Goal: Task Accomplishment & Management: Complete application form

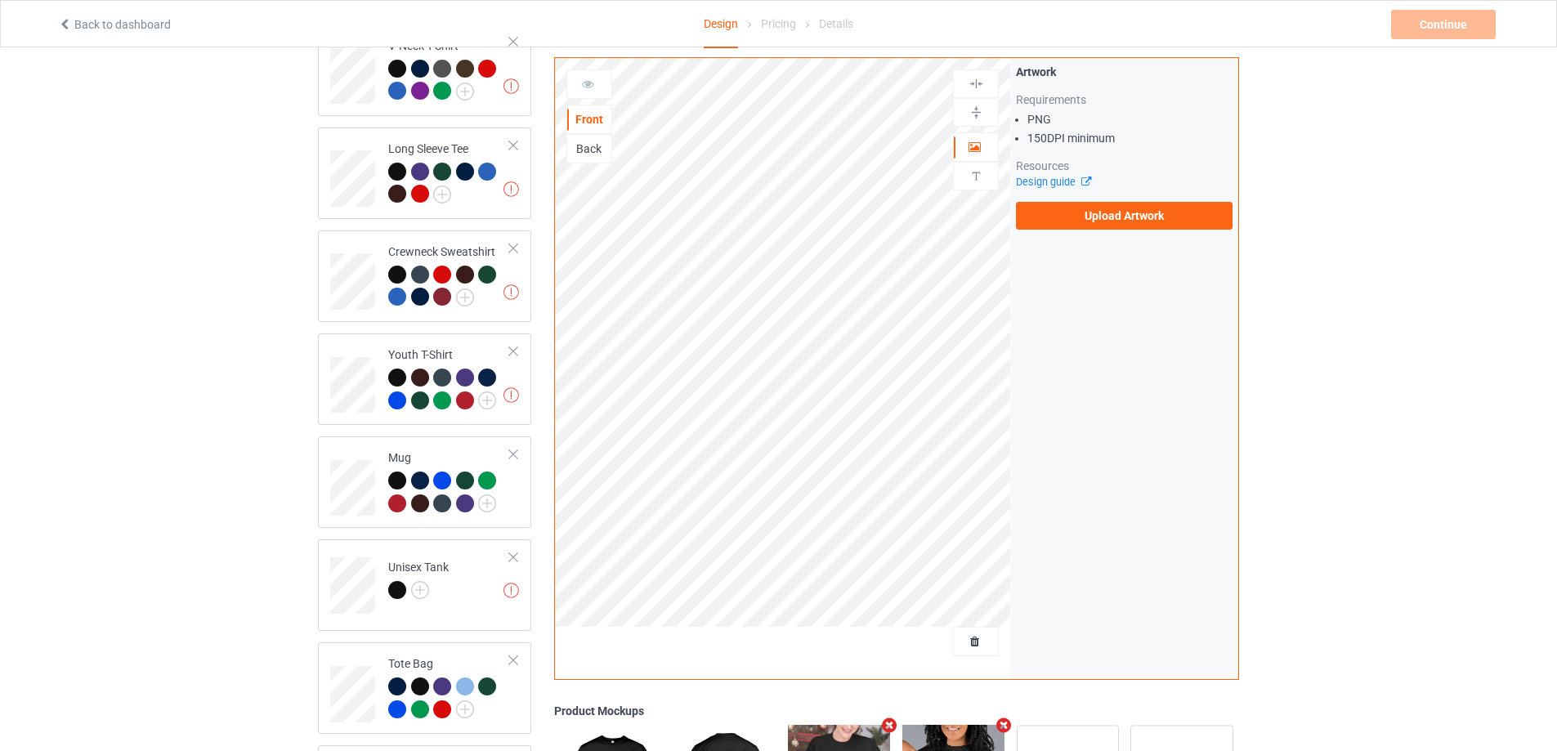
scroll to position [899, 0]
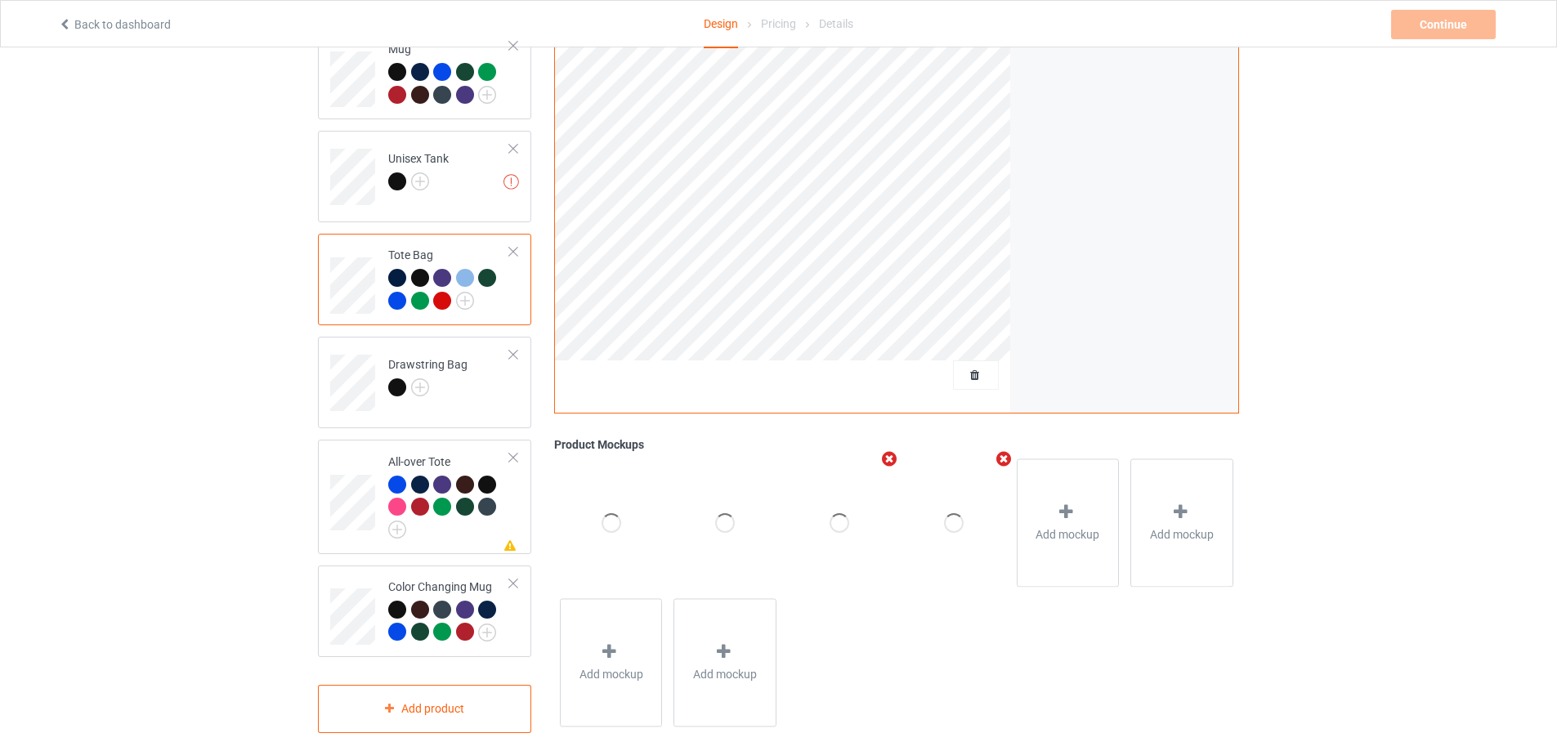
scroll to position [572, 0]
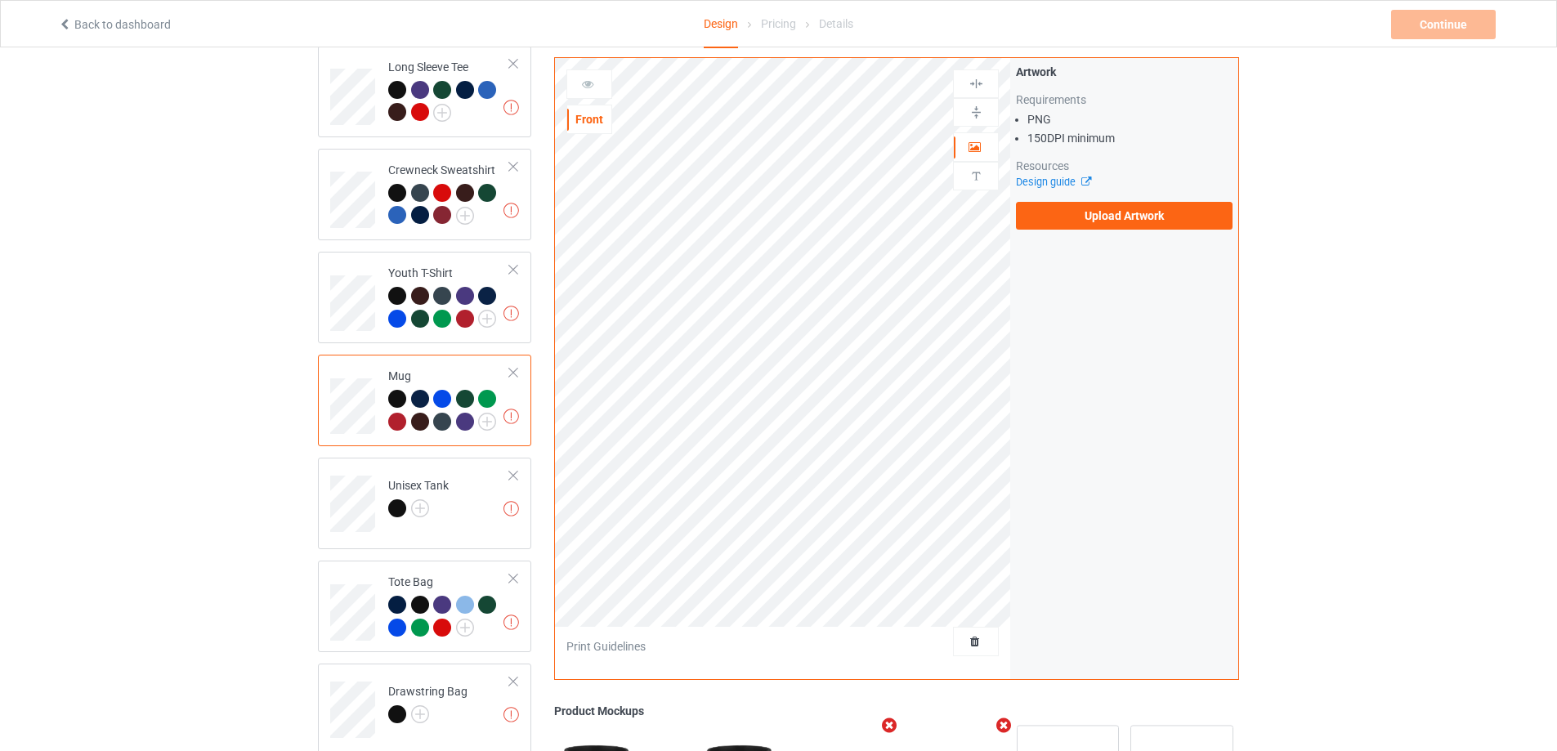
scroll to position [899, 0]
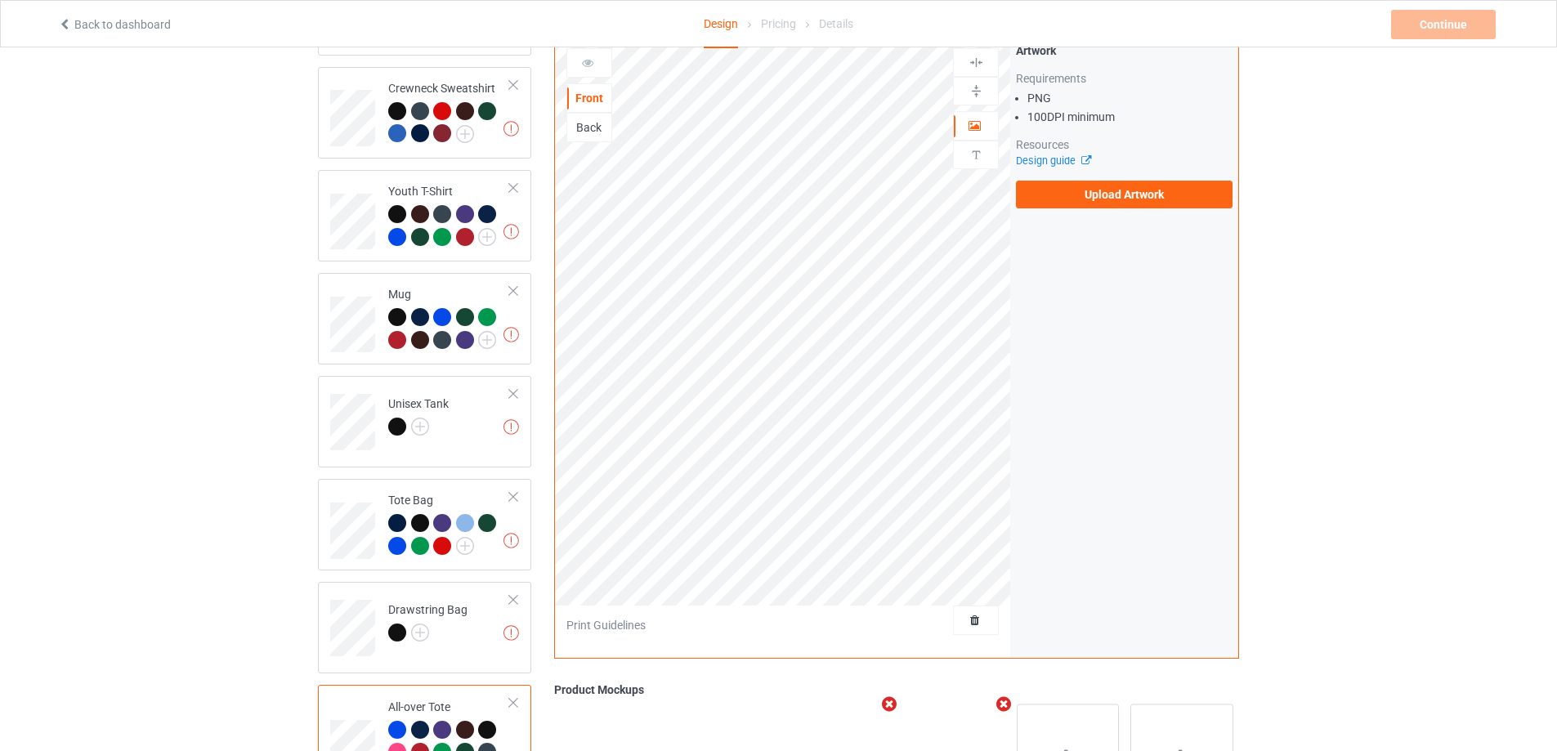
scroll to position [909, 0]
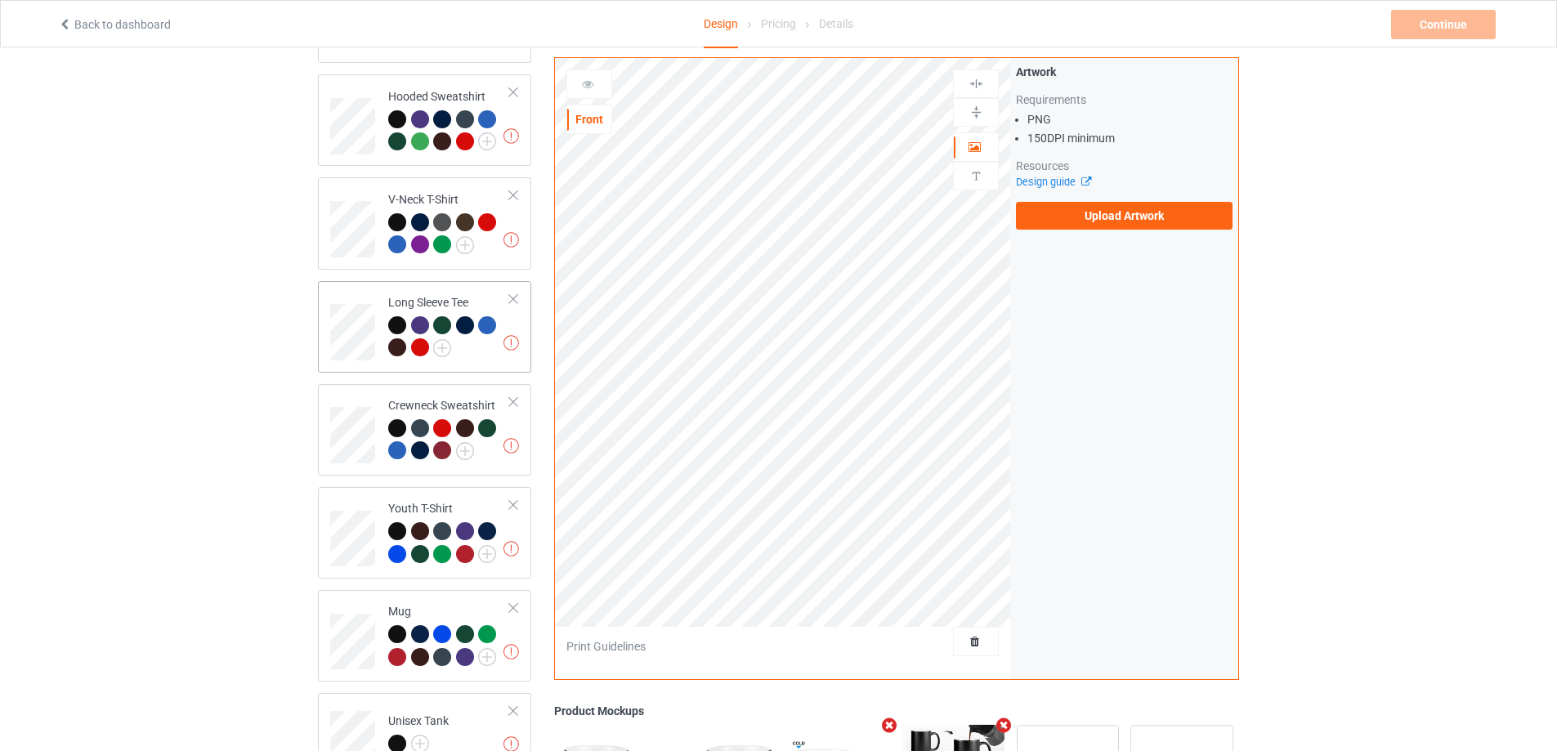
scroll to position [10, 0]
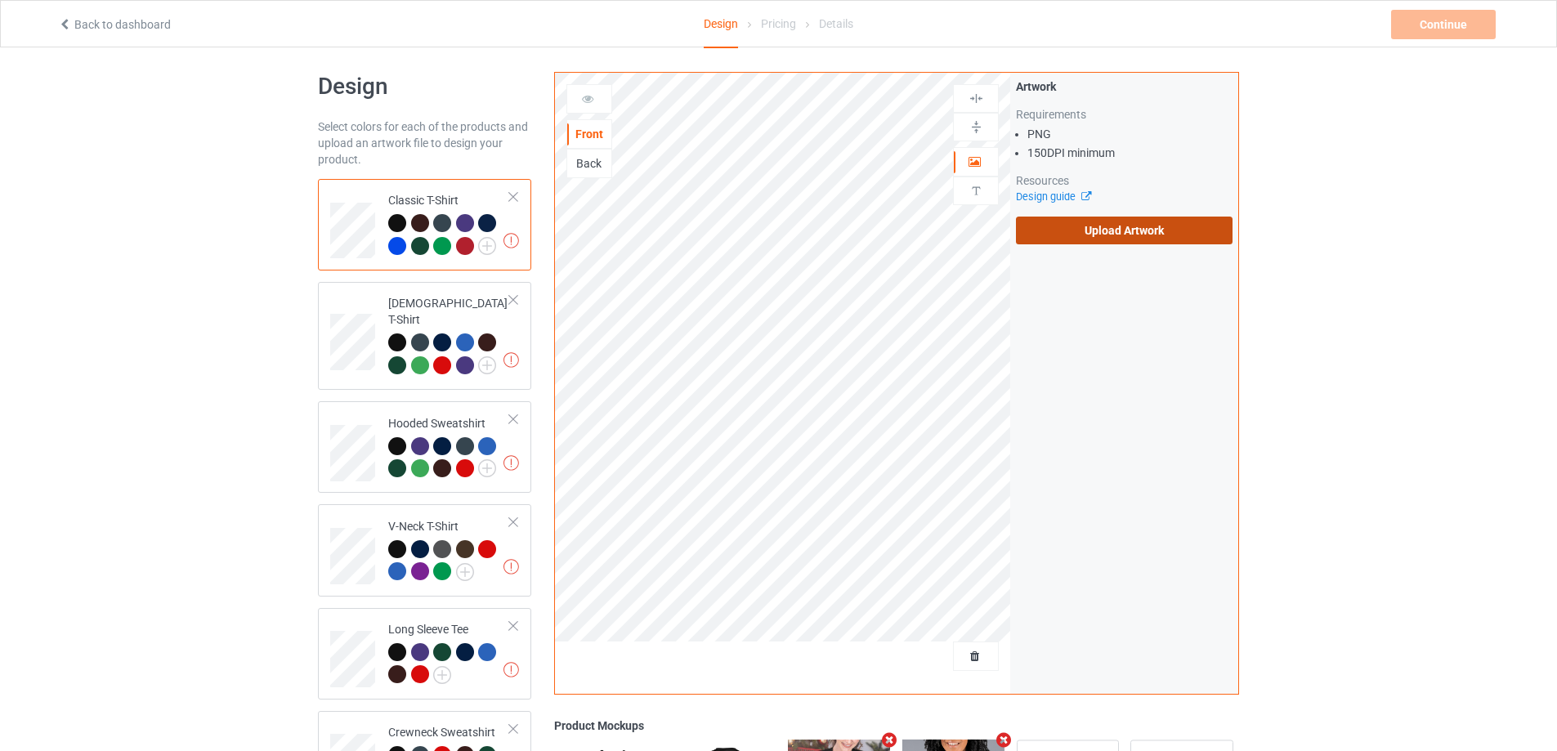
click at [1076, 235] on label "Upload Artwork" at bounding box center [1124, 231] width 217 height 28
click at [0, 0] on input "Upload Artwork" at bounding box center [0, 0] width 0 height 0
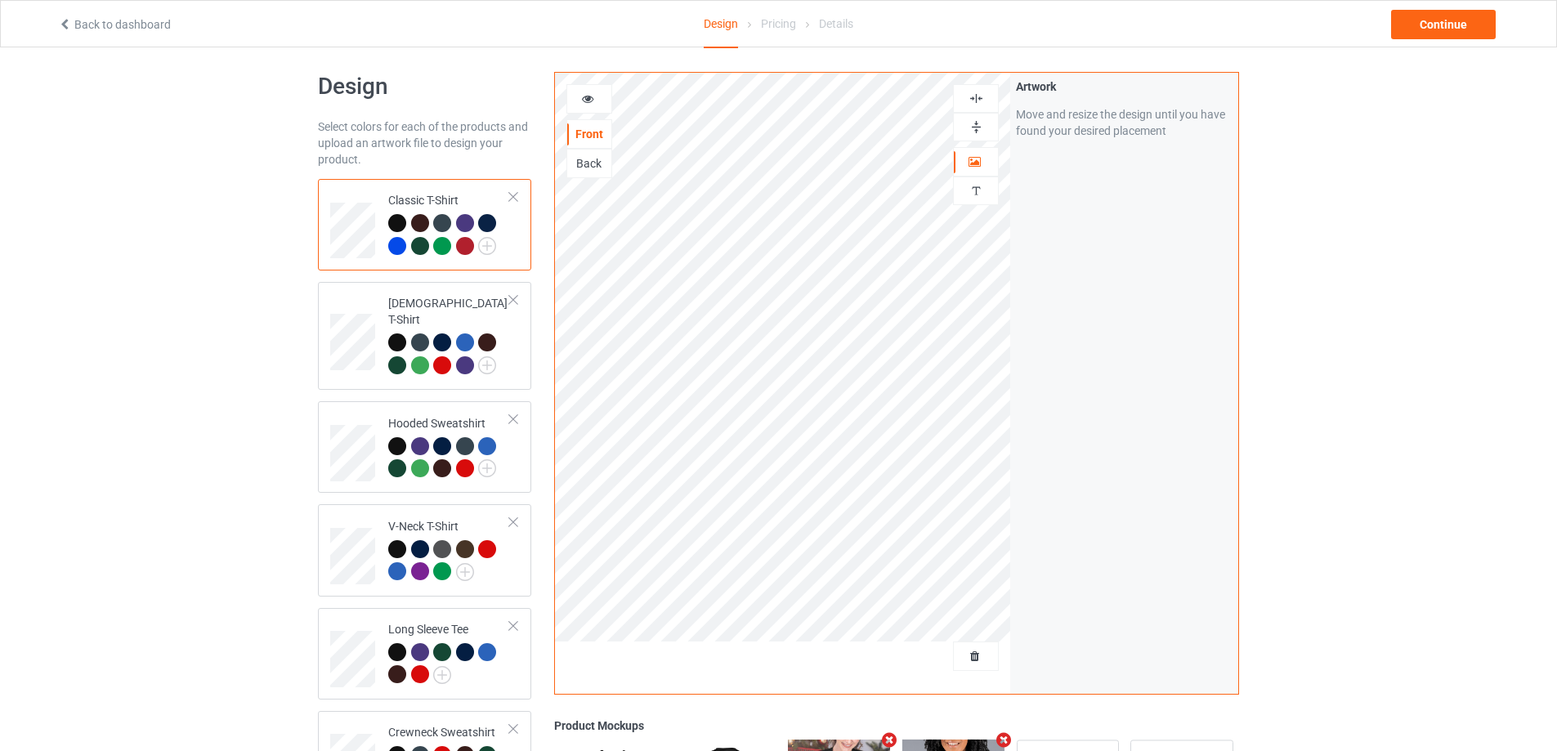
click at [977, 100] on img at bounding box center [977, 99] width 16 height 16
click at [583, 89] on div at bounding box center [589, 98] width 46 height 29
click at [584, 99] on icon at bounding box center [588, 96] width 14 height 11
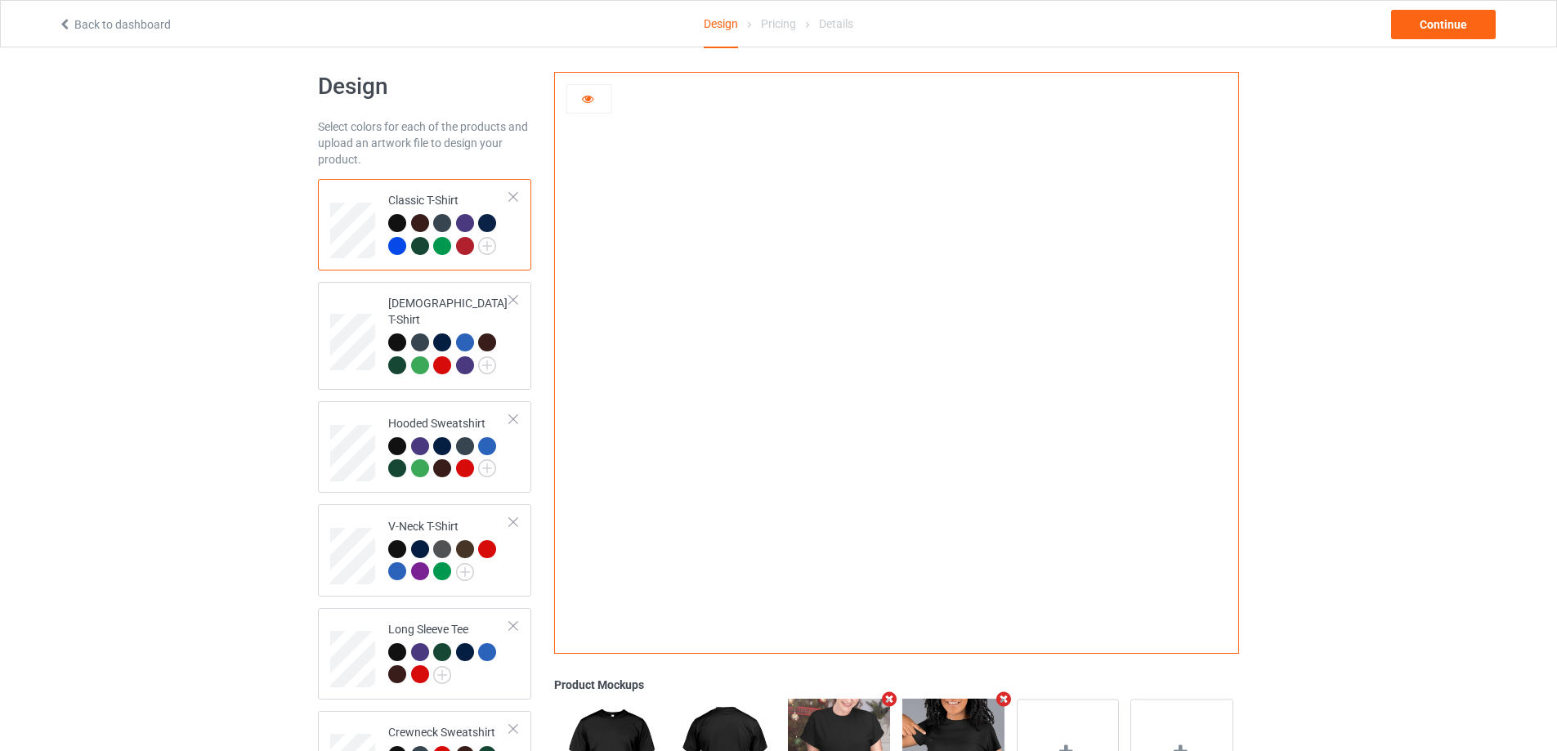
click at [577, 101] on div at bounding box center [589, 99] width 44 height 16
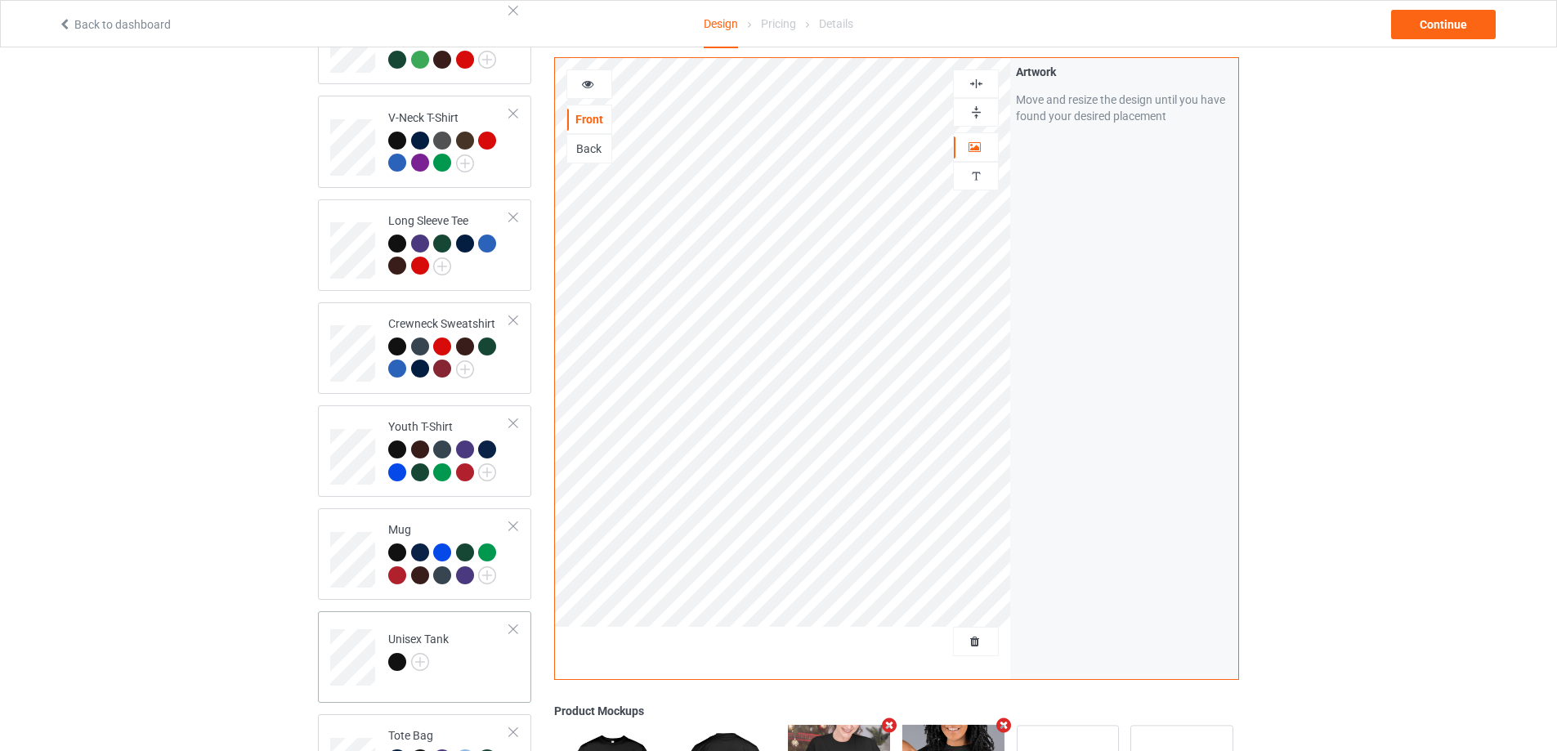
scroll to position [664, 0]
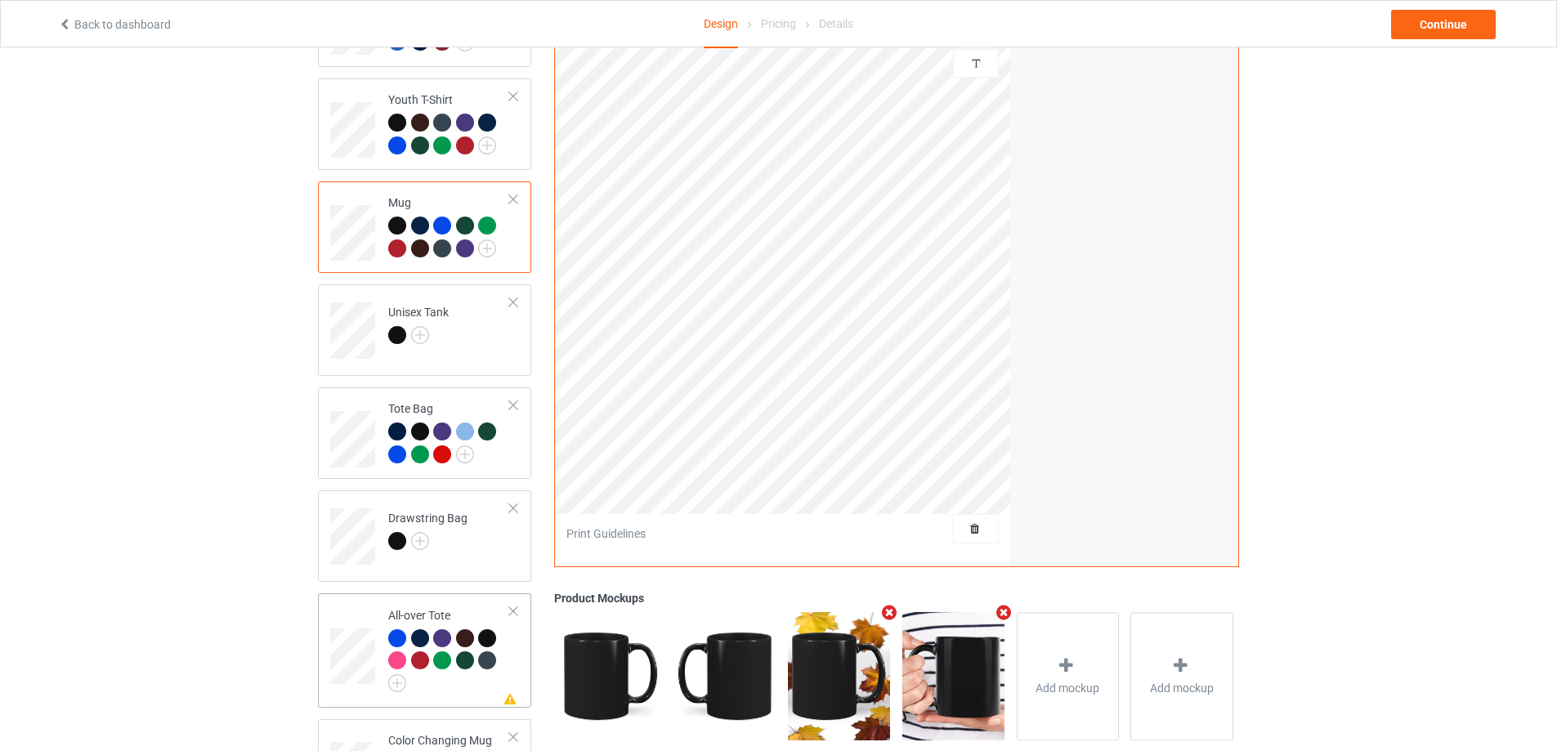
scroll to position [909, 0]
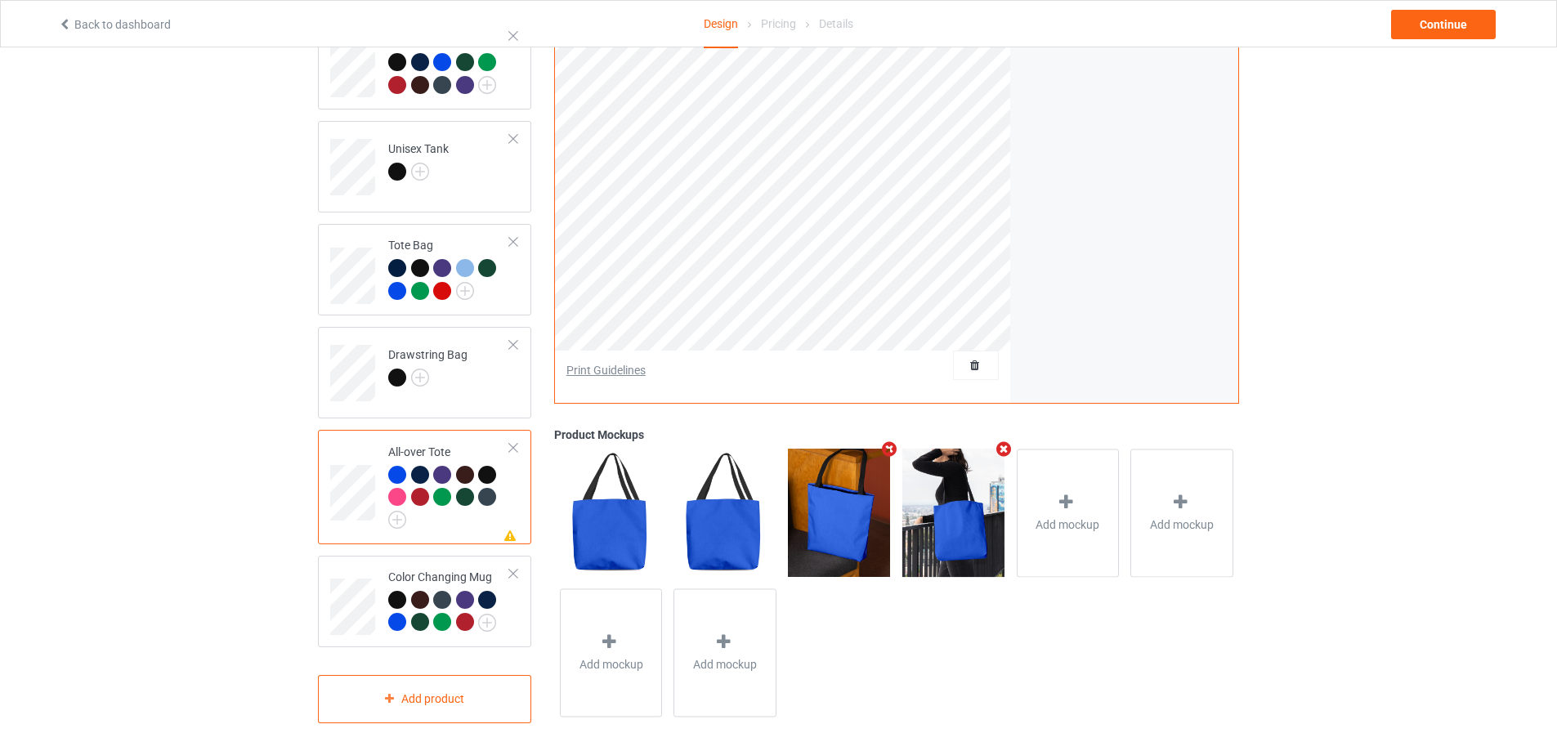
scroll to position [582, 0]
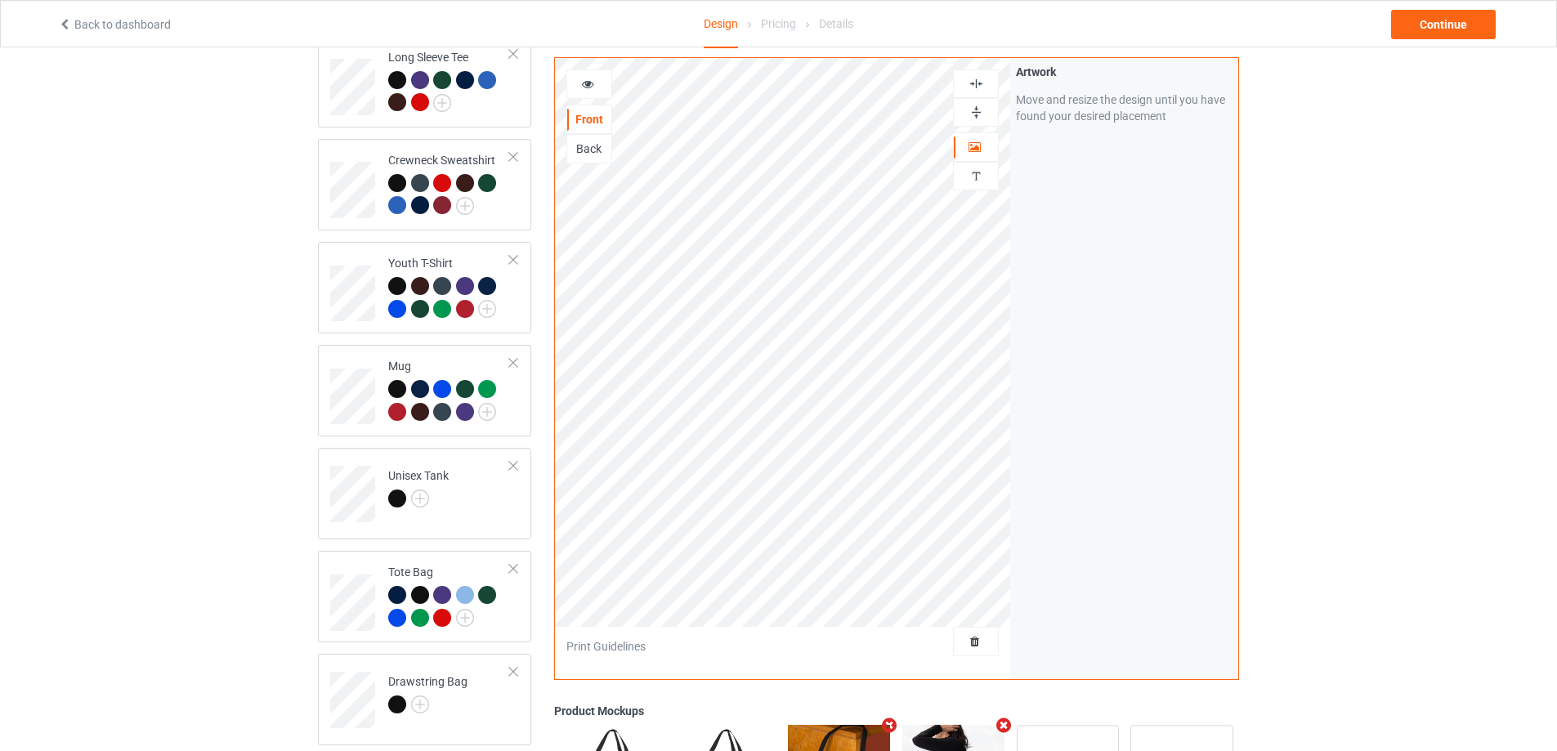
click at [981, 82] on img at bounding box center [977, 84] width 16 height 16
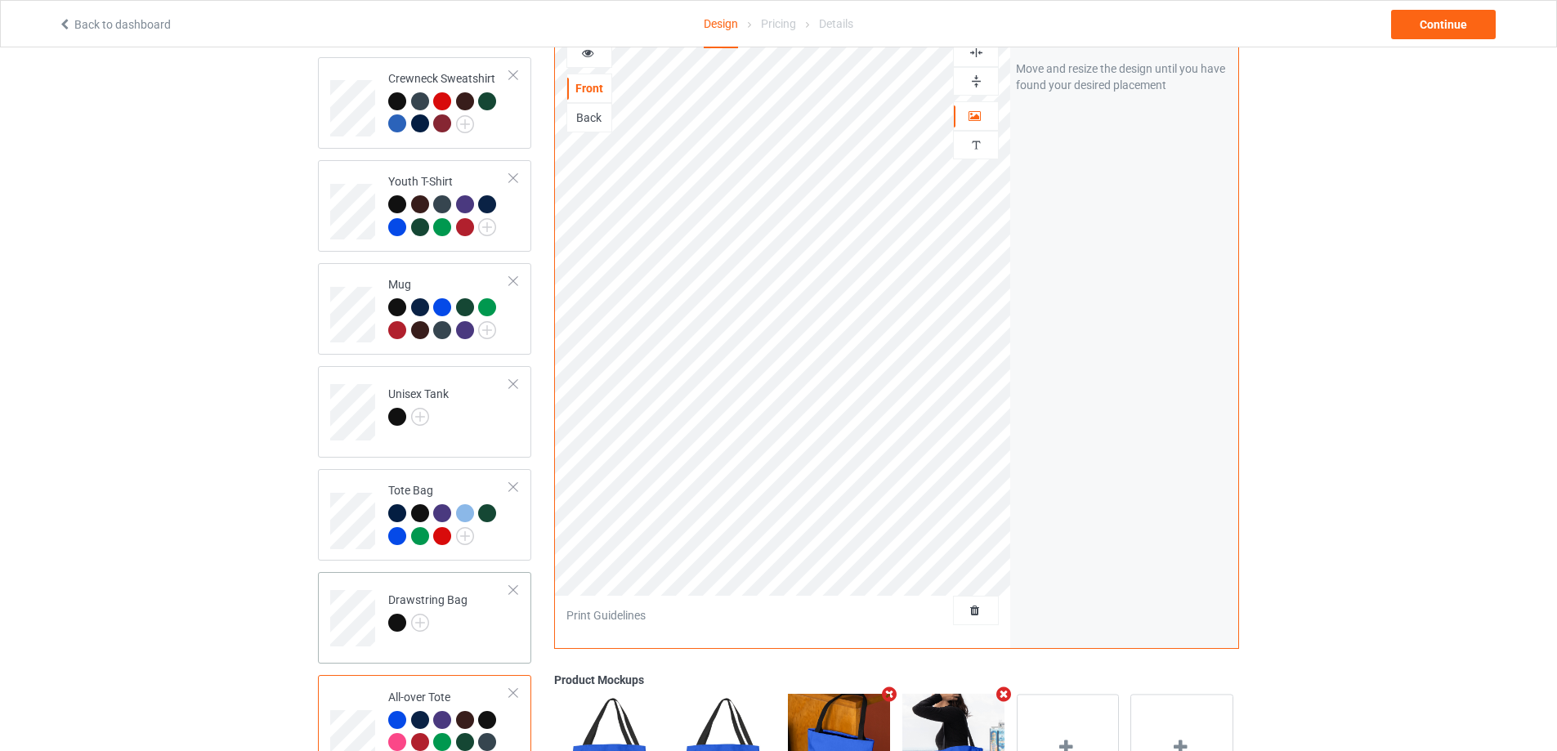
scroll to position [909, 0]
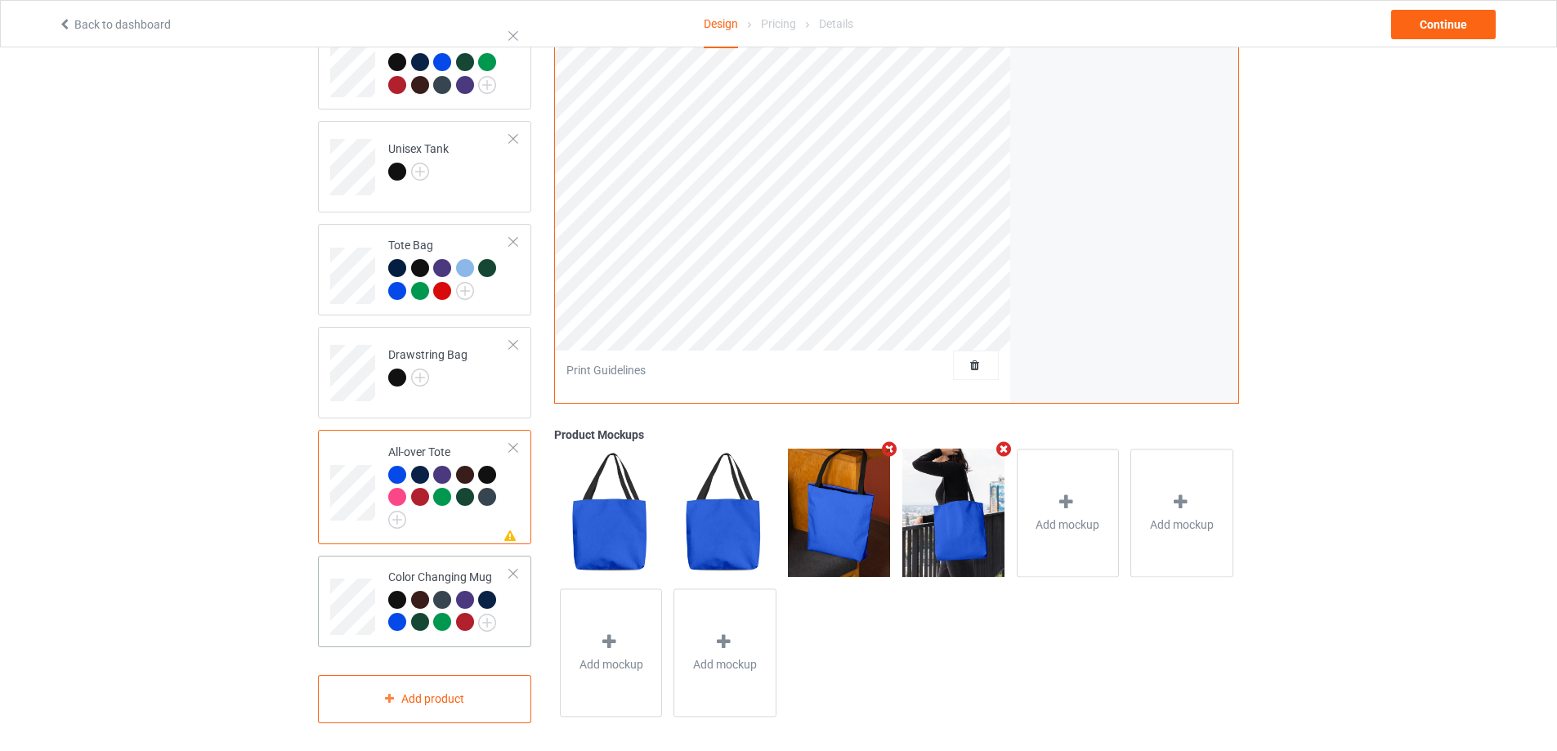
click at [327, 616] on div "Color Changing Mug" at bounding box center [424, 602] width 213 height 92
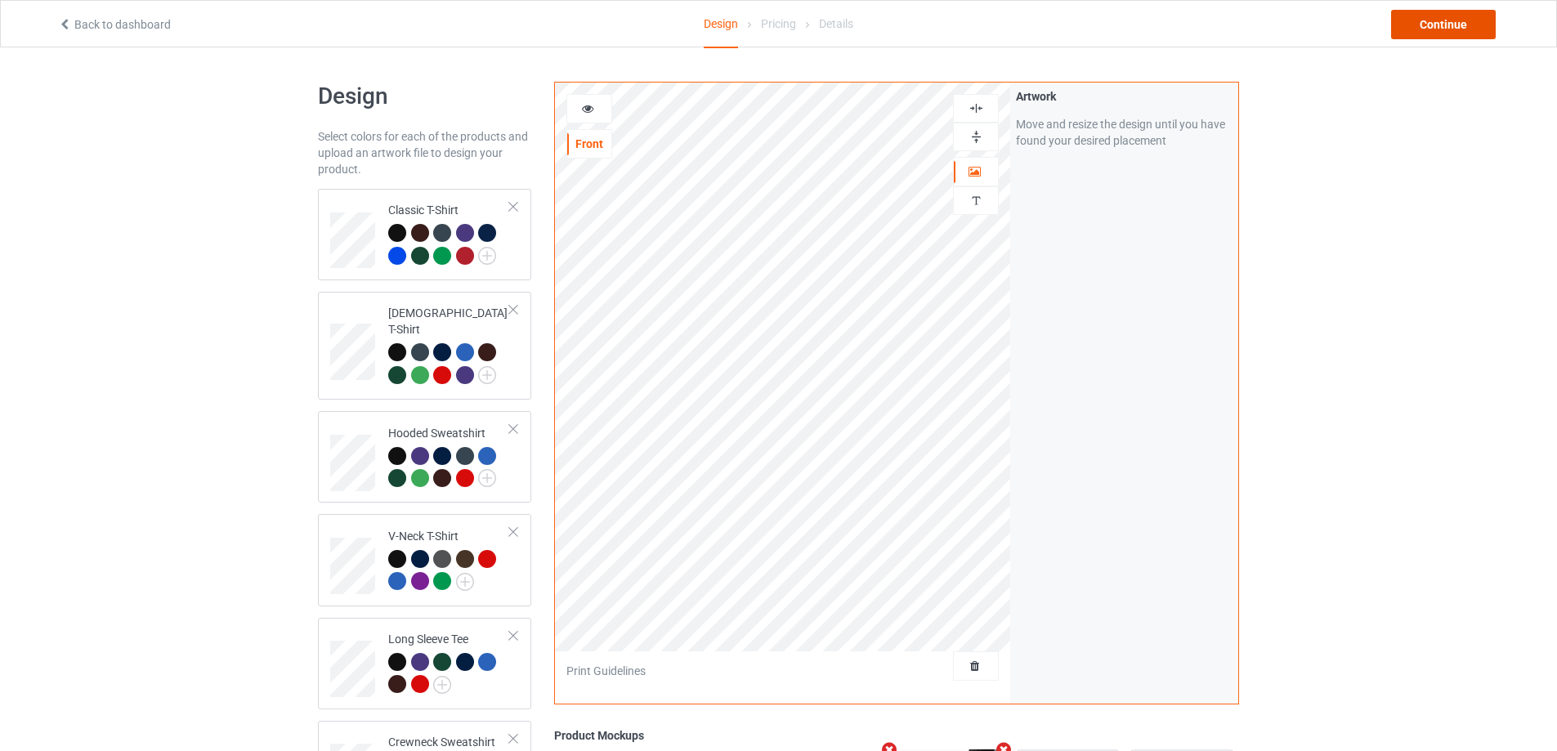
click at [1422, 32] on div "Continue" at bounding box center [1443, 24] width 105 height 29
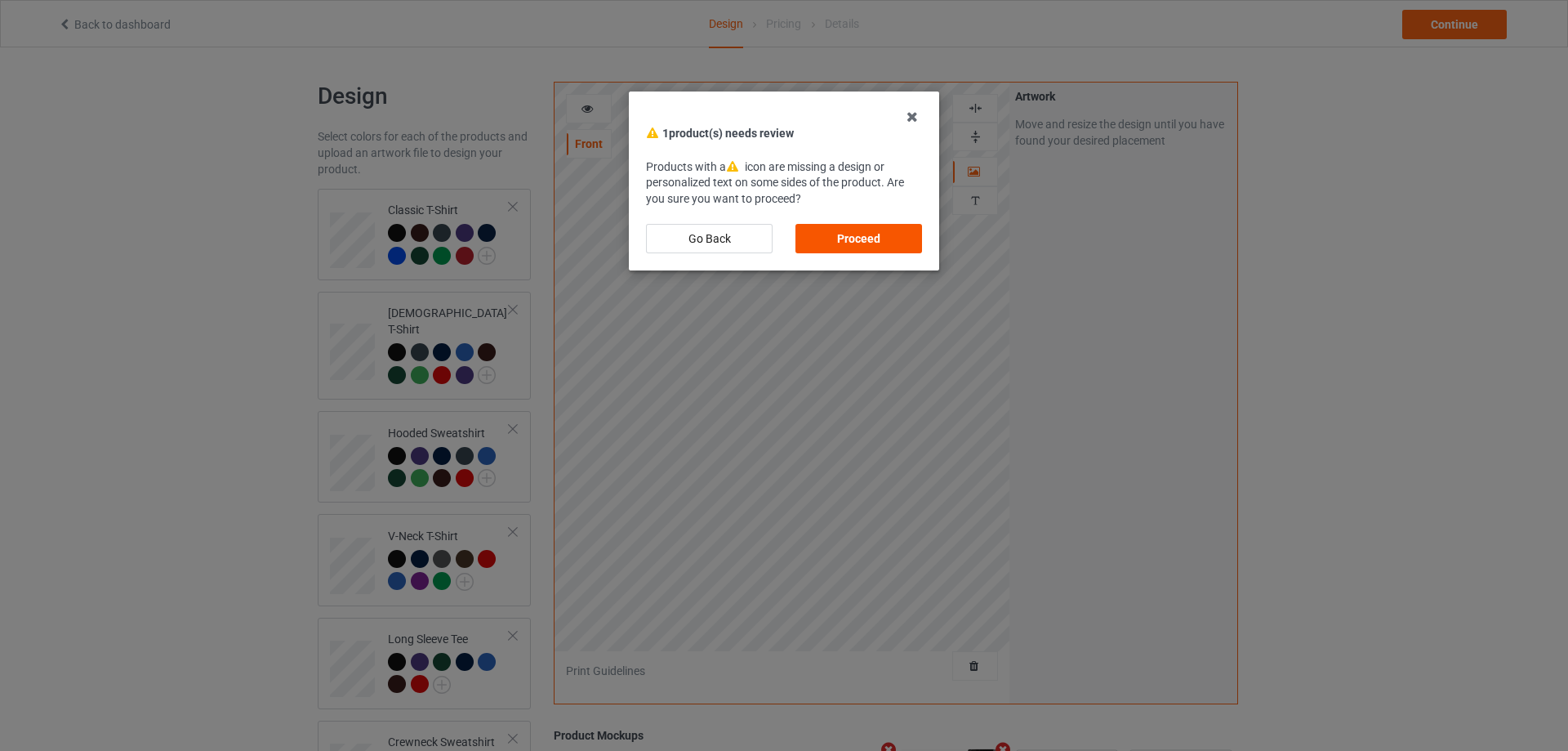
click at [862, 242] on div "Proceed" at bounding box center [858, 238] width 127 height 29
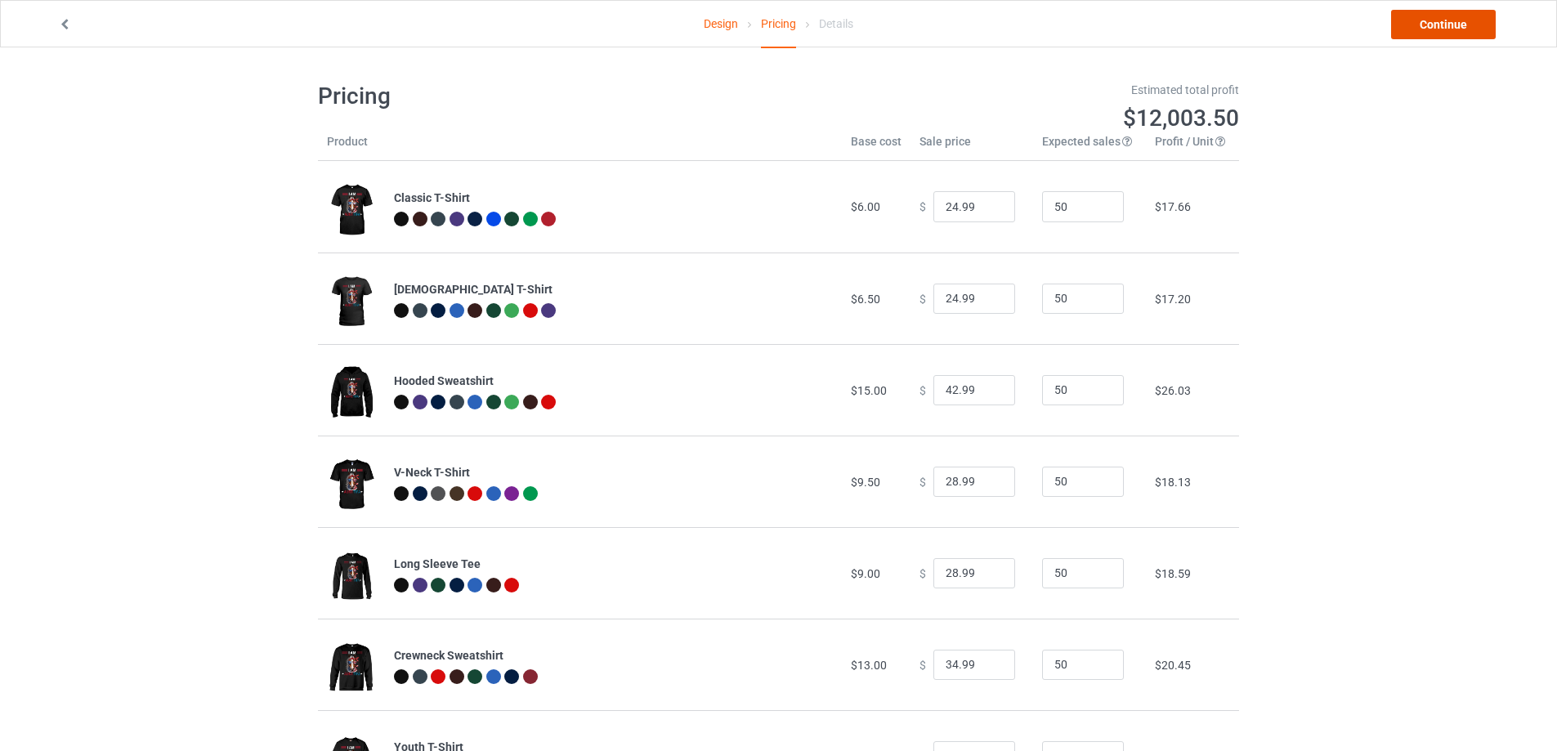
click at [1465, 24] on link "Continue" at bounding box center [1443, 24] width 105 height 29
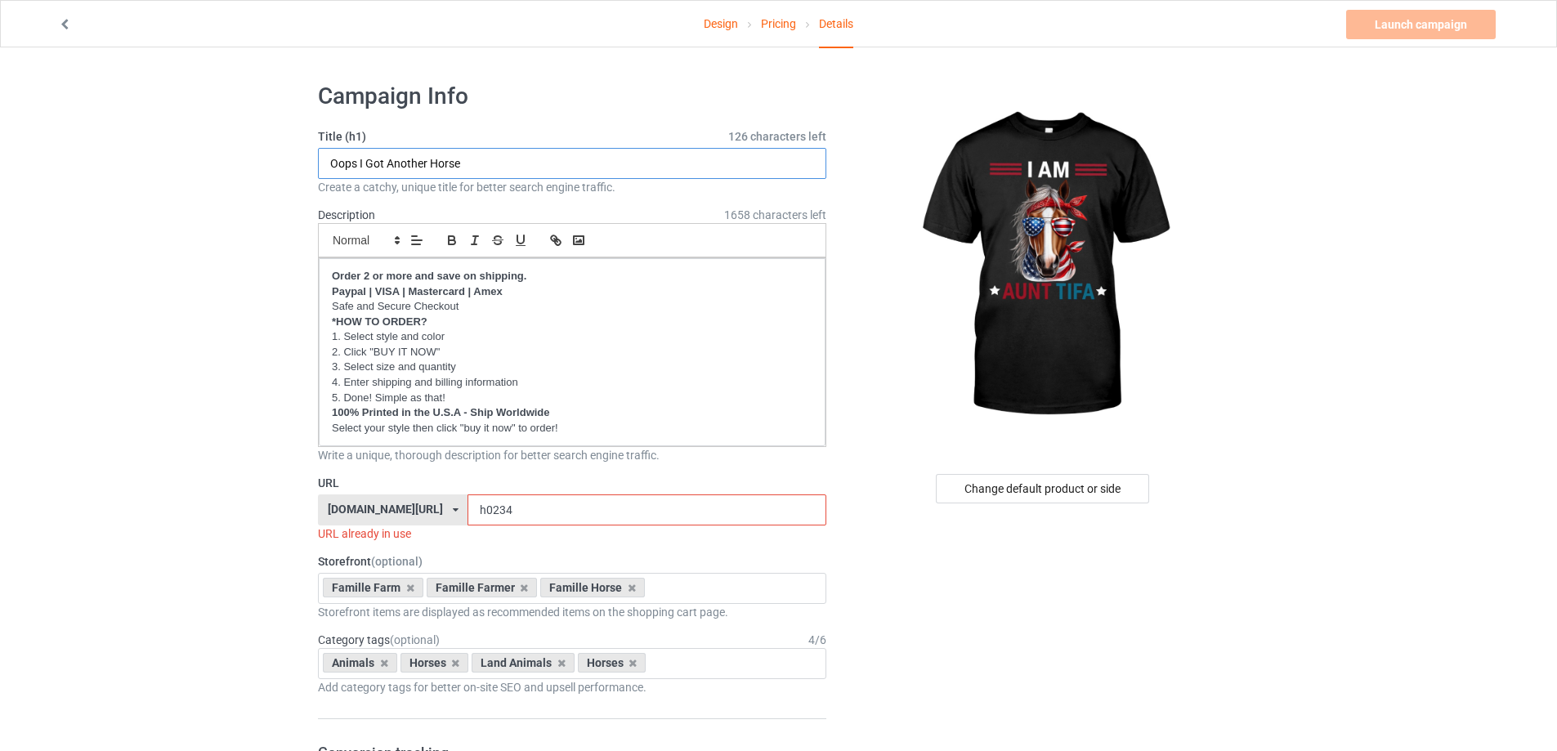
drag, startPoint x: 473, startPoint y: 164, endPoint x: 280, endPoint y: 172, distance: 193.9
type input "I Am Aunt Tifa"
click at [500, 522] on input "h0234" at bounding box center [647, 510] width 358 height 31
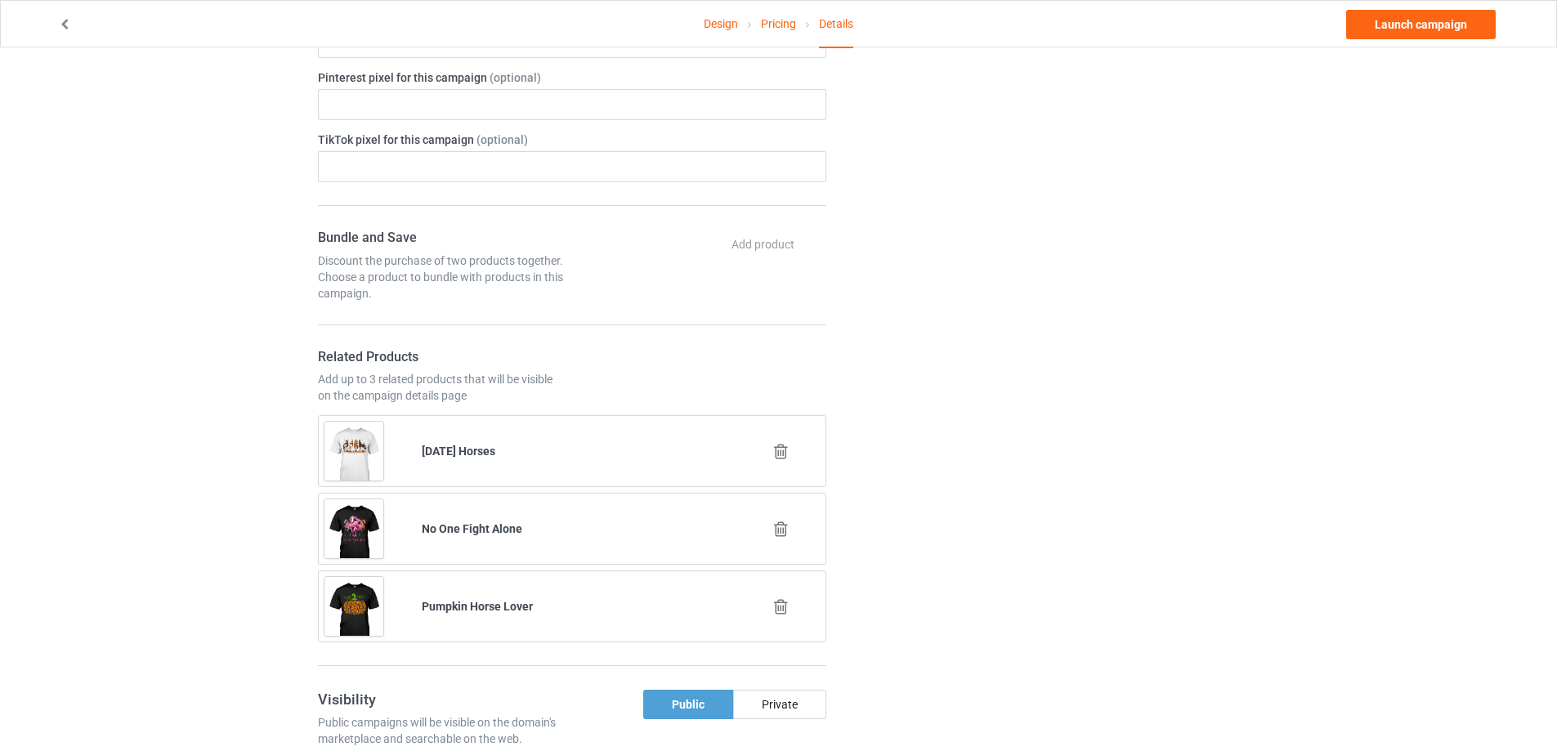
scroll to position [899, 0]
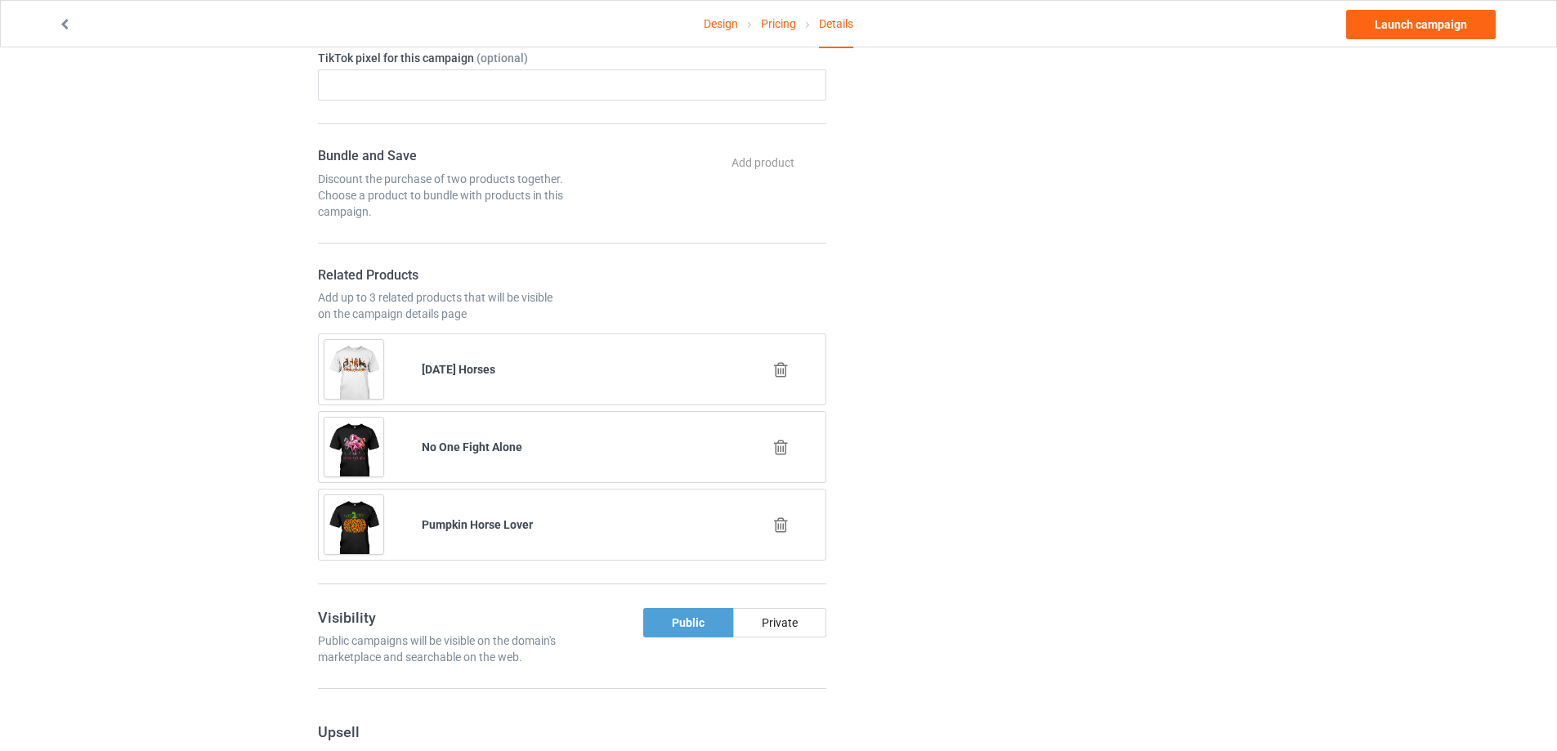
type input "h0250"
click at [781, 452] on icon at bounding box center [781, 447] width 20 height 17
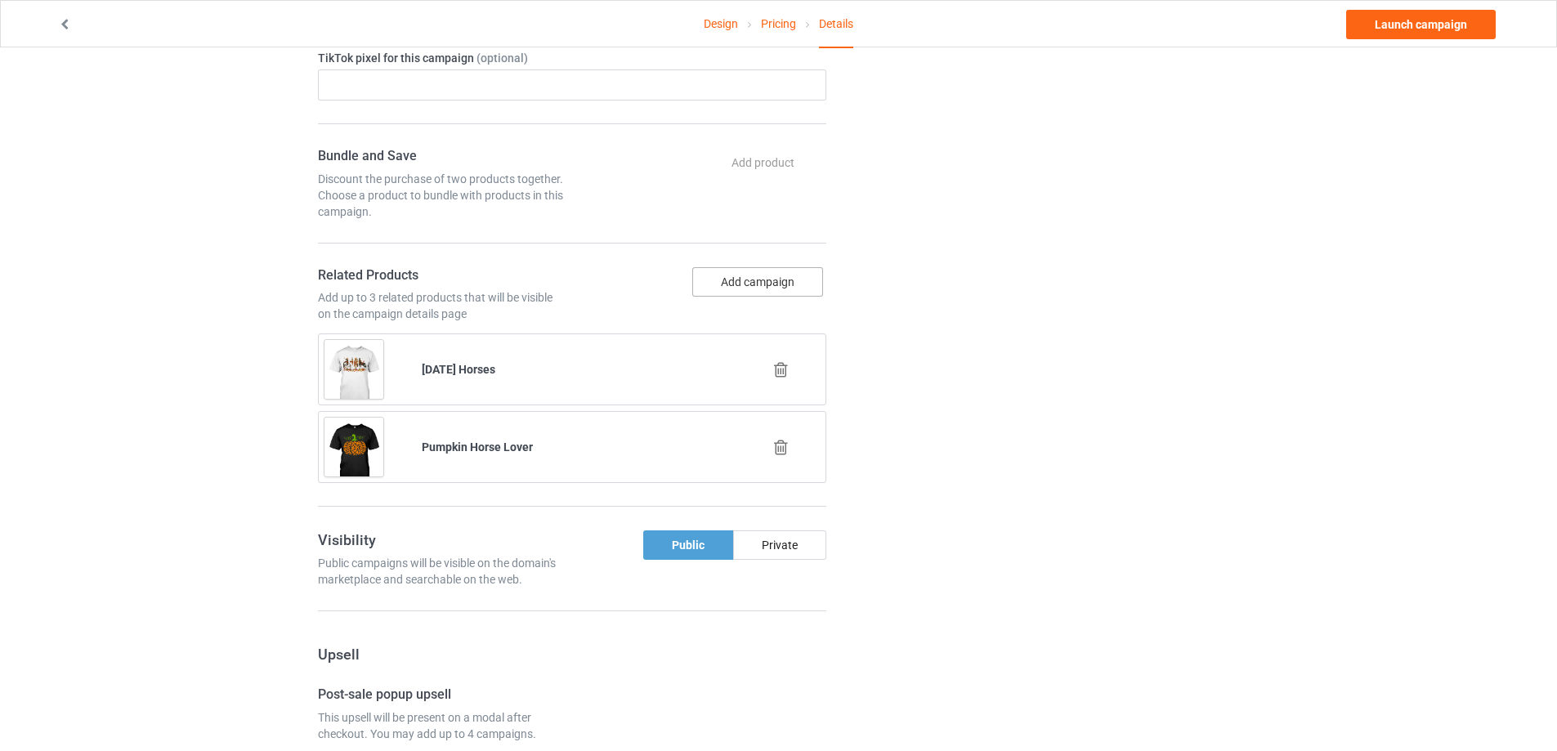
click at [744, 282] on button "Add campaign" at bounding box center [757, 281] width 131 height 29
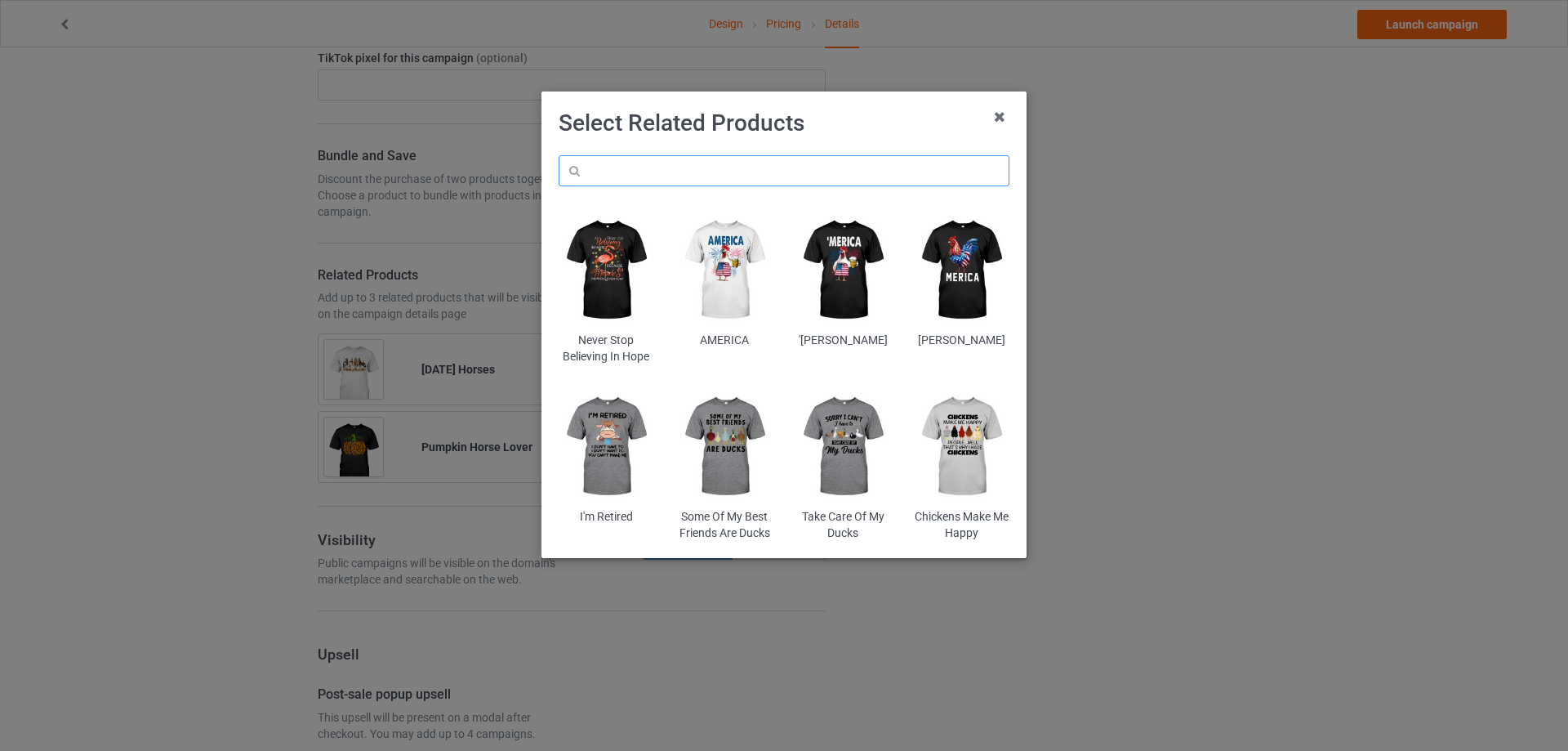
click at [678, 156] on input "text" at bounding box center [784, 170] width 451 height 31
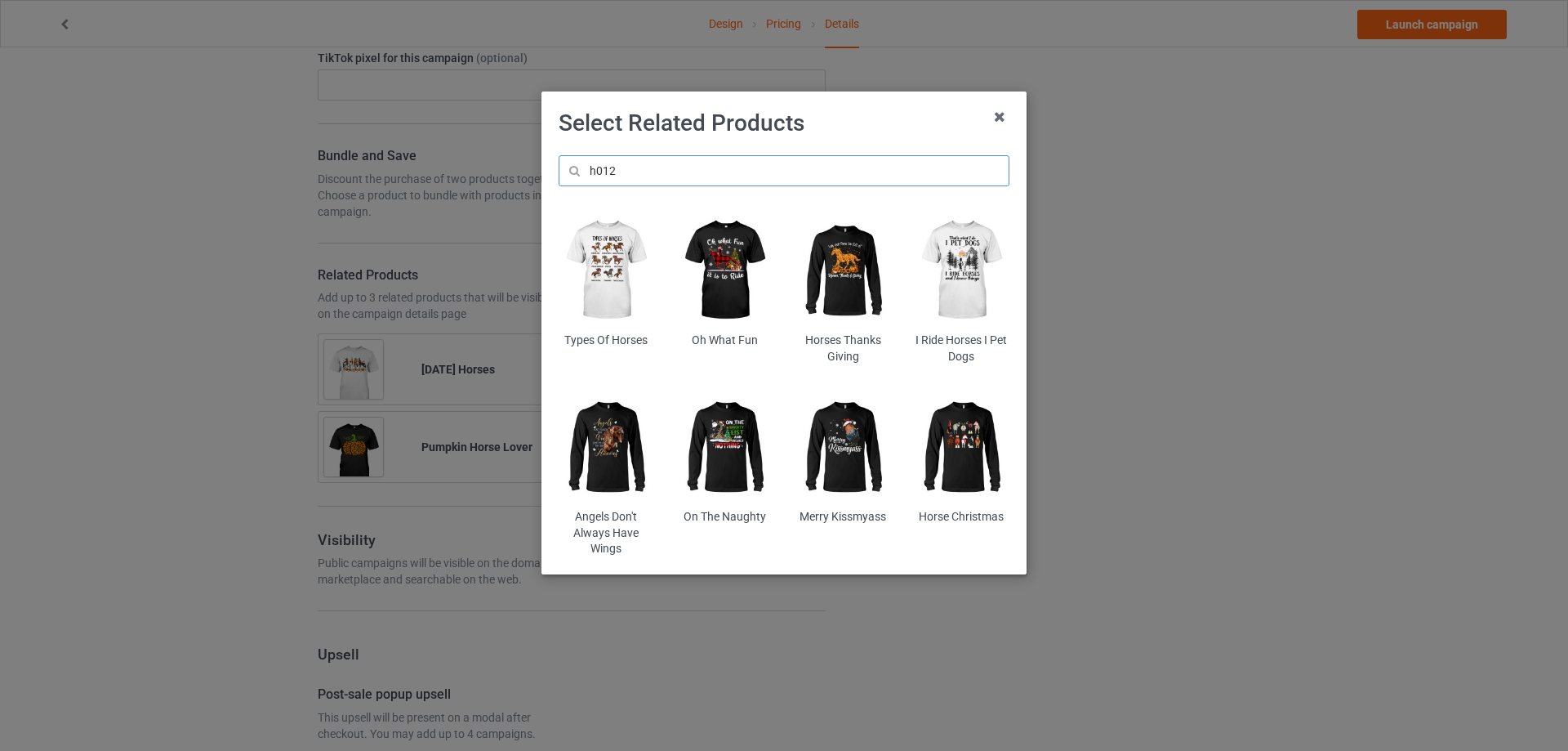
type input "h012"
click at [734, 439] on img at bounding box center [726, 446] width 96 height 119
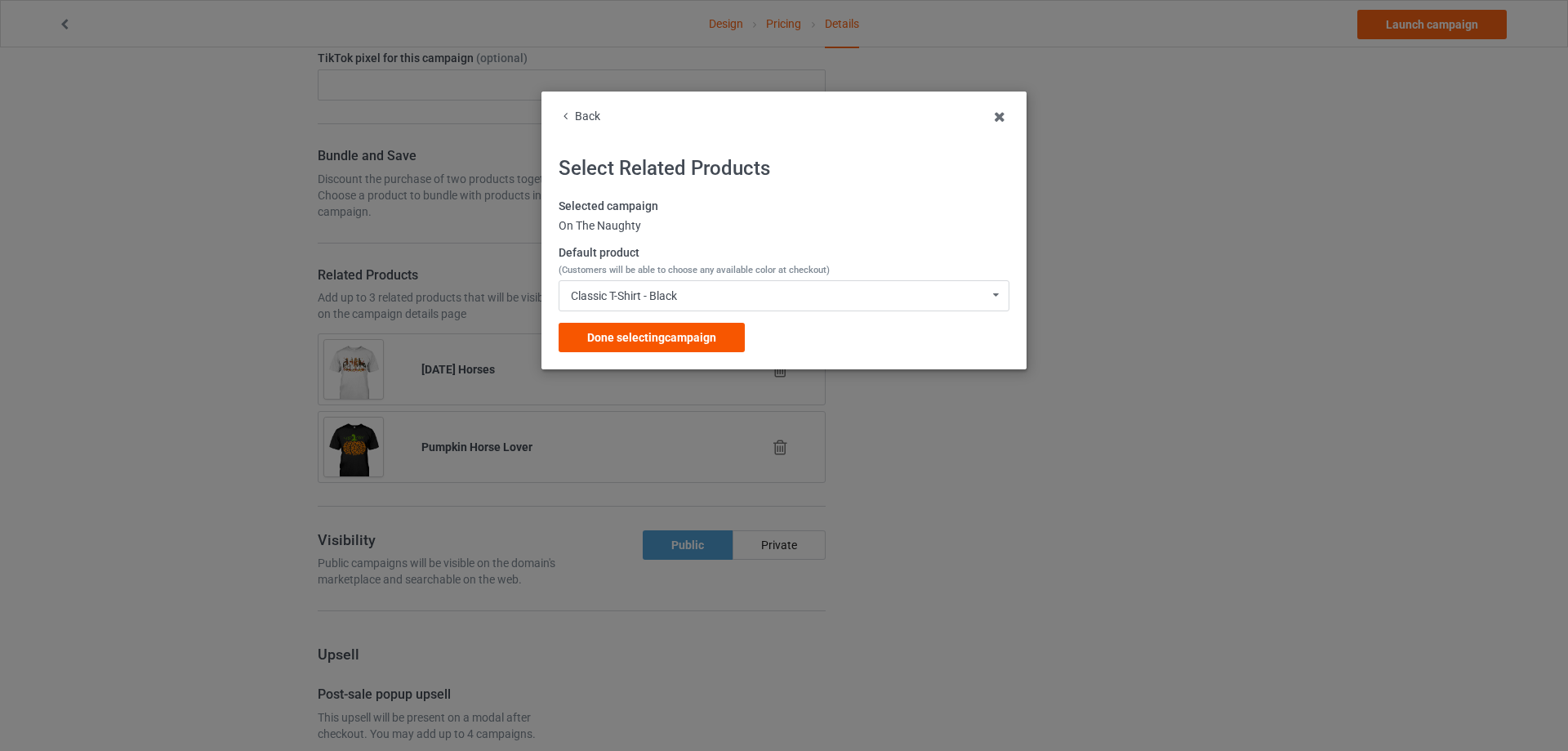
click at [630, 337] on span "Done selecting campaign" at bounding box center [652, 337] width 129 height 13
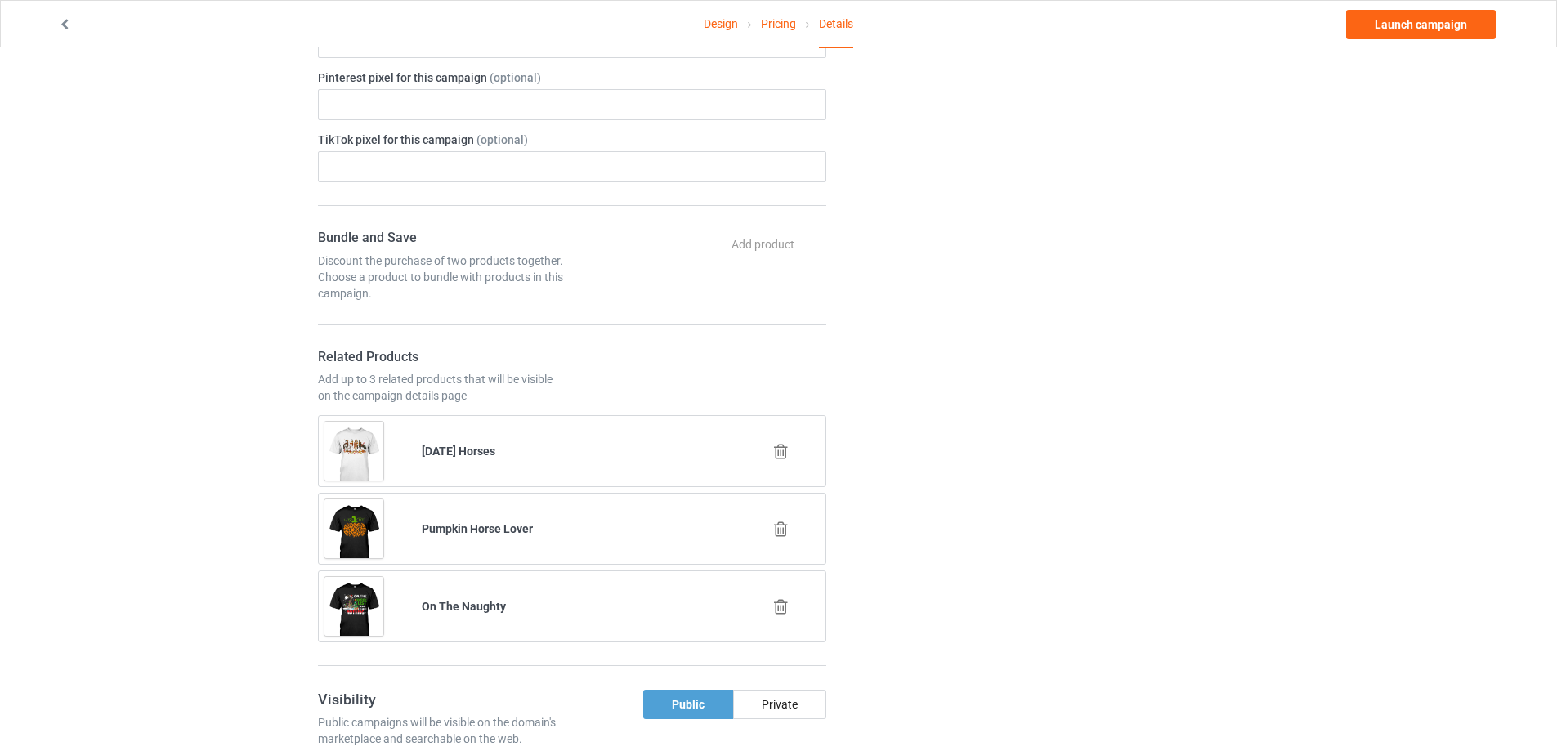
scroll to position [736, 0]
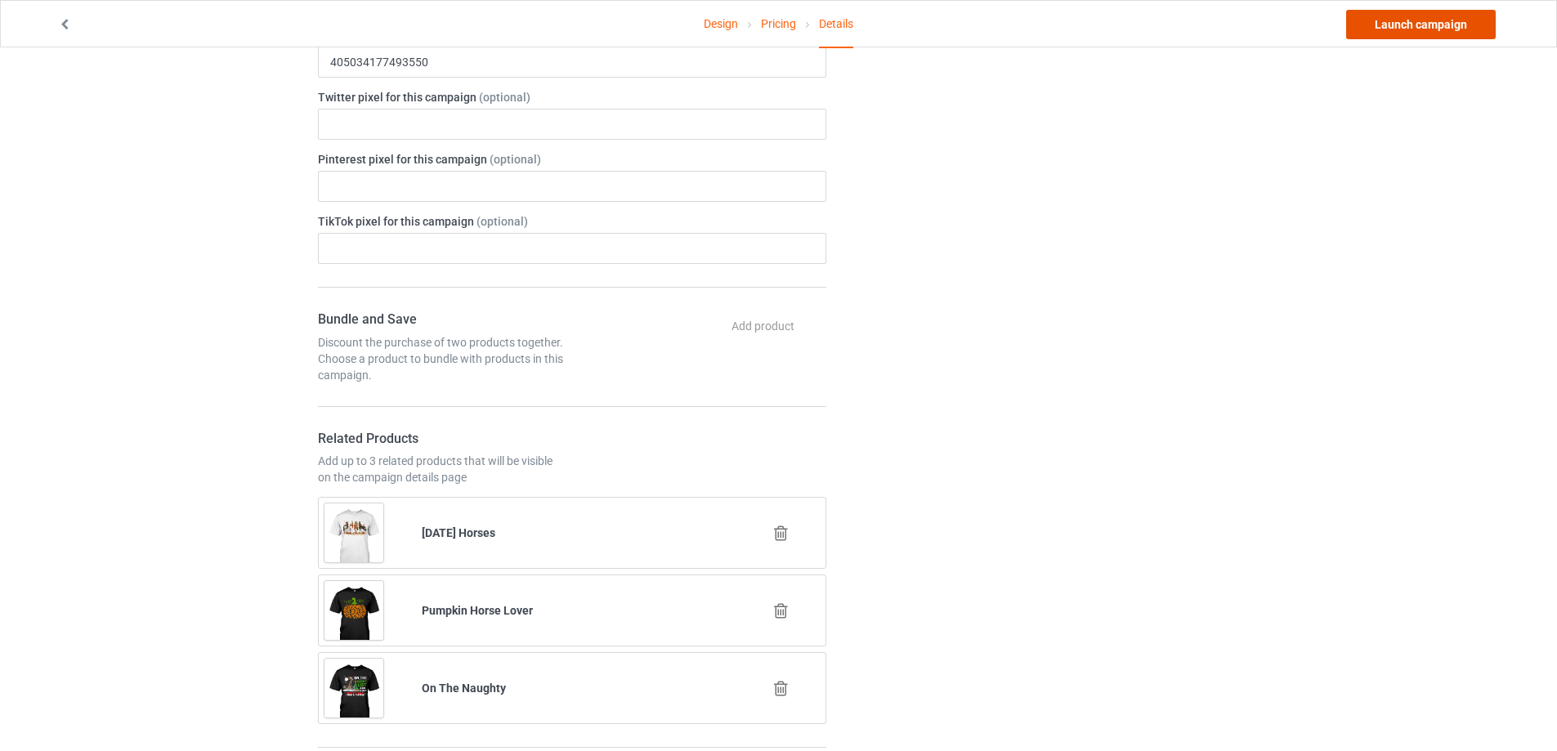
click at [1420, 15] on link "Launch campaign" at bounding box center [1421, 24] width 150 height 29
